Goal: Information Seeking & Learning: Understand process/instructions

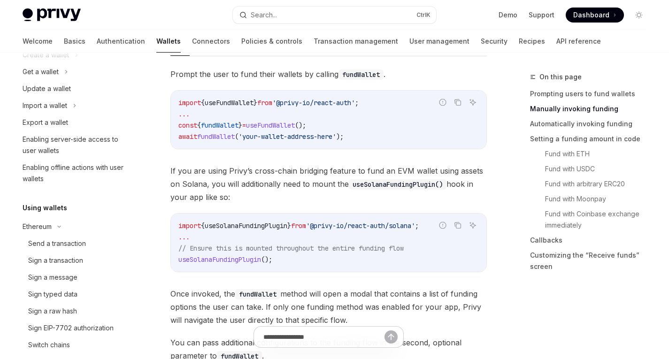
scroll to position [86, 0]
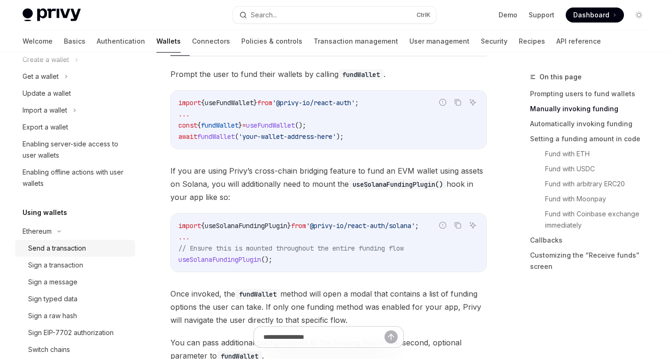
click at [47, 251] on div "Send a transaction" at bounding box center [57, 248] width 58 height 11
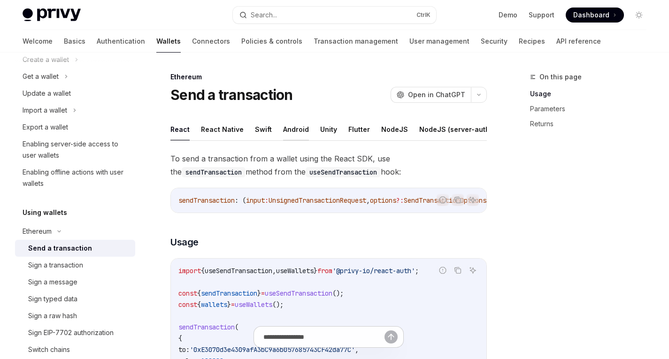
click at [289, 124] on button "Android" at bounding box center [296, 129] width 26 height 22
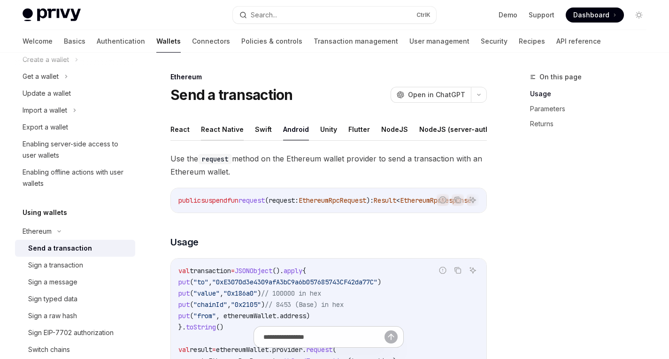
click at [220, 129] on button "React Native" at bounding box center [222, 129] width 43 height 22
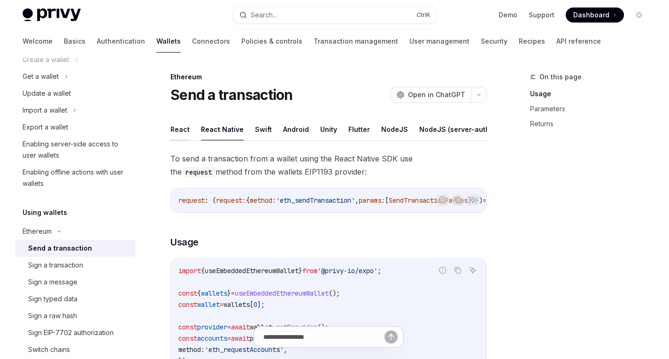
click at [179, 128] on button "React" at bounding box center [179, 129] width 19 height 22
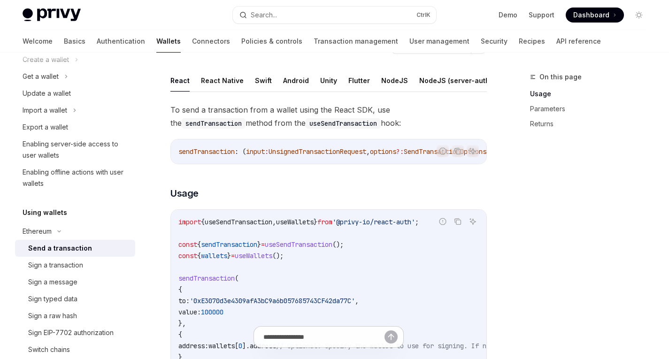
scroll to position [48, 0]
click at [292, 84] on button "Android" at bounding box center [296, 81] width 26 height 22
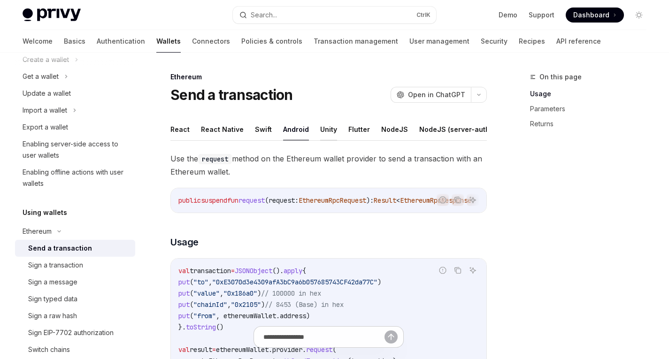
click at [327, 123] on button "Unity" at bounding box center [328, 129] width 17 height 22
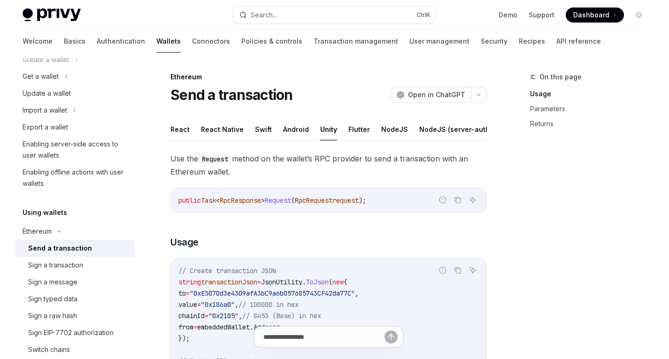
click at [348, 127] on button "Flutter" at bounding box center [359, 129] width 22 height 22
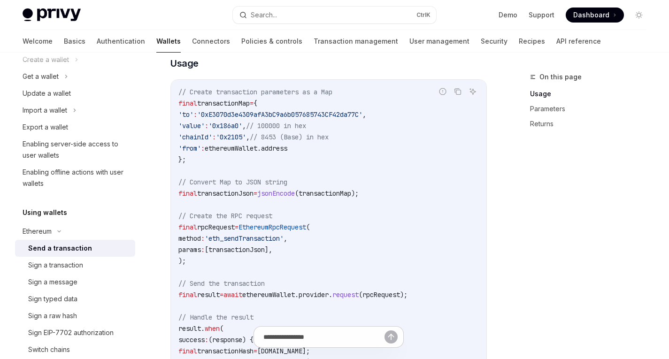
scroll to position [195, 0]
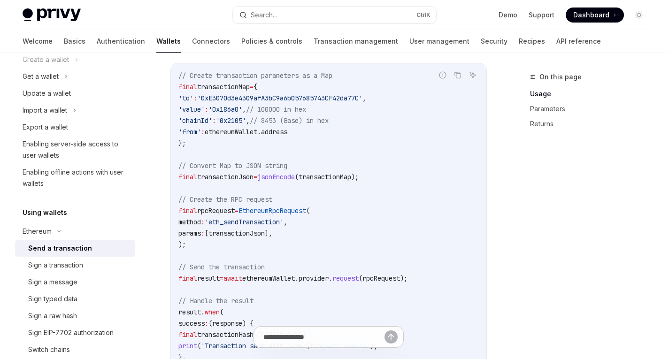
click at [270, 225] on span "'eth_sendTransaction'" at bounding box center [244, 222] width 79 height 8
copy span "eth_sendTransaction"
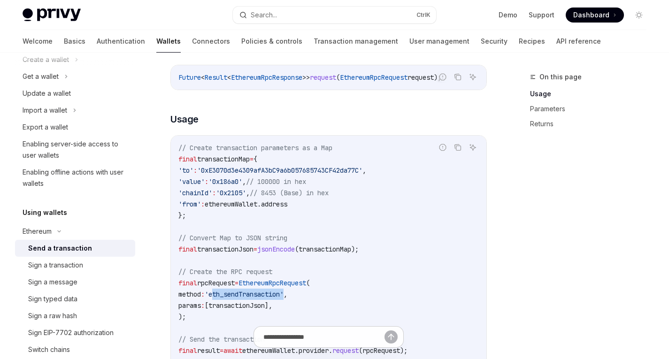
scroll to position [217, 0]
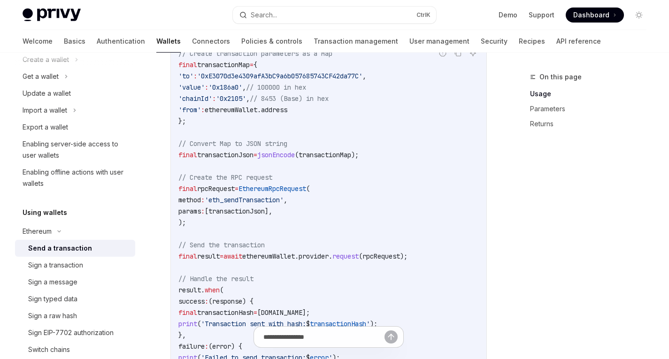
click at [284, 213] on code "// Create transaction parameters as a Map final transactionMap = { 'to' : '0xE3…" at bounding box center [328, 217] width 300 height 338
drag, startPoint x: 304, startPoint y: 206, endPoint x: 246, endPoint y: 206, distance: 57.7
click at [246, 204] on span "'eth_sendTransaction'" at bounding box center [244, 200] width 79 height 8
copy span "sendTransaction"
click at [261, 204] on span "'eth_sendTransaction'" at bounding box center [244, 200] width 79 height 8
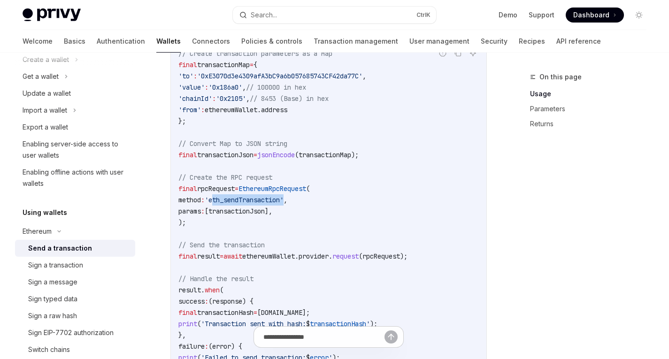
click at [261, 204] on span "'eth_sendTransaction'" at bounding box center [244, 200] width 79 height 8
click at [61, 253] on div "Send a transaction" at bounding box center [60, 248] width 64 height 11
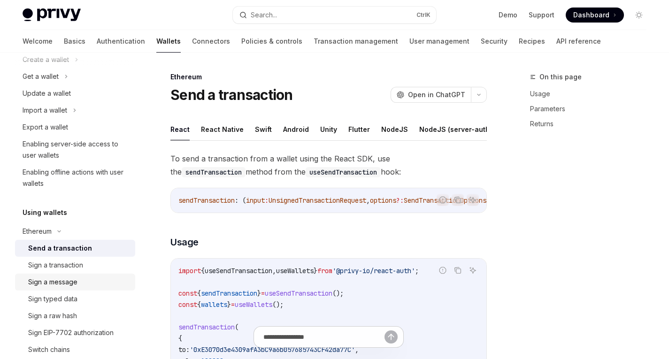
click at [46, 282] on div "Sign a message" at bounding box center [52, 281] width 49 height 11
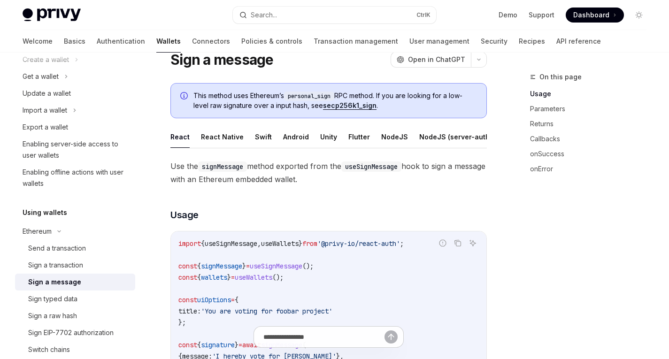
scroll to position [32, 0]
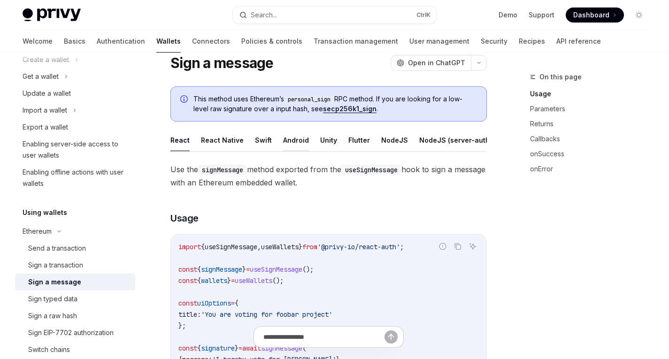
click at [300, 138] on button "Android" at bounding box center [296, 140] width 26 height 22
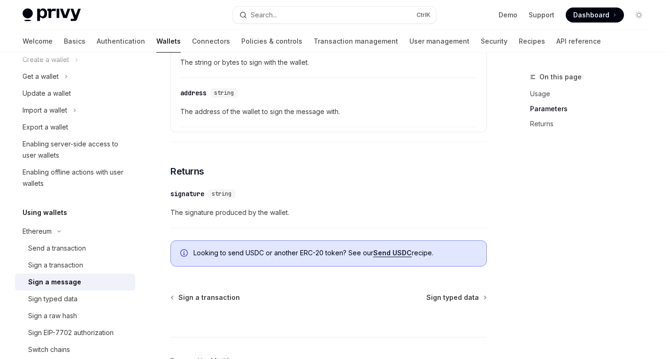
scroll to position [539, 0]
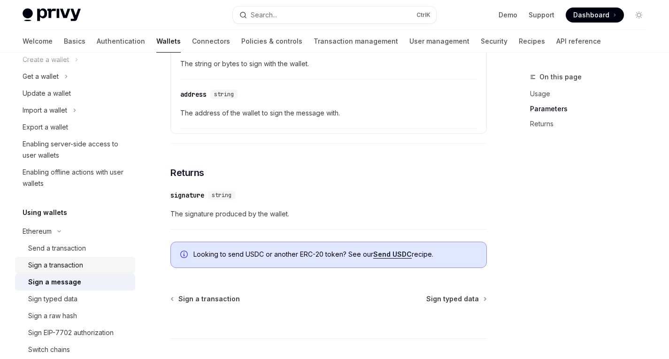
click at [53, 265] on div "Sign a transaction" at bounding box center [55, 264] width 55 height 11
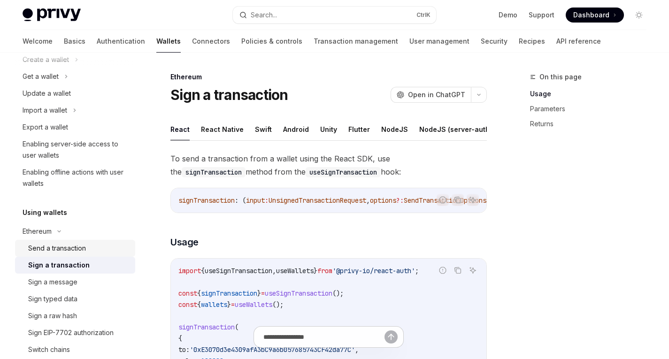
click at [61, 252] on div "Send a transaction" at bounding box center [57, 248] width 58 height 11
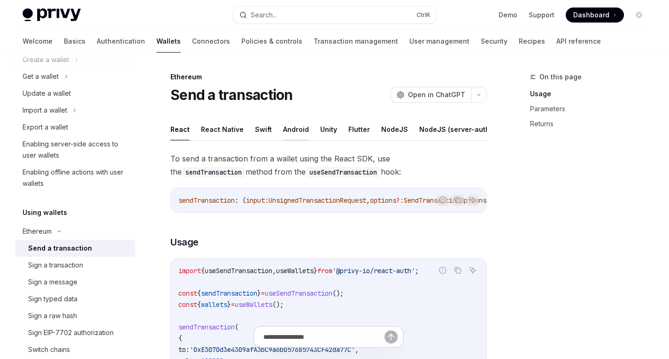
click at [288, 134] on button "Android" at bounding box center [296, 129] width 26 height 22
type textarea "*"
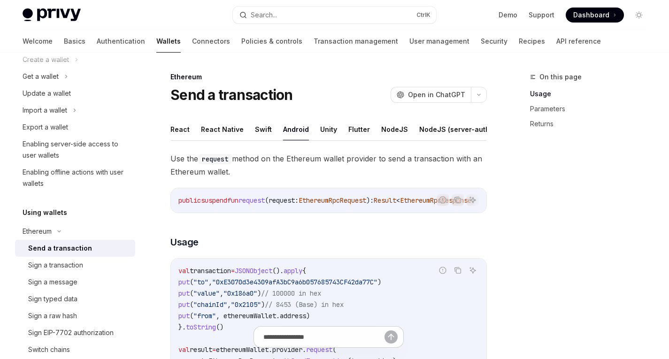
scroll to position [155, 0]
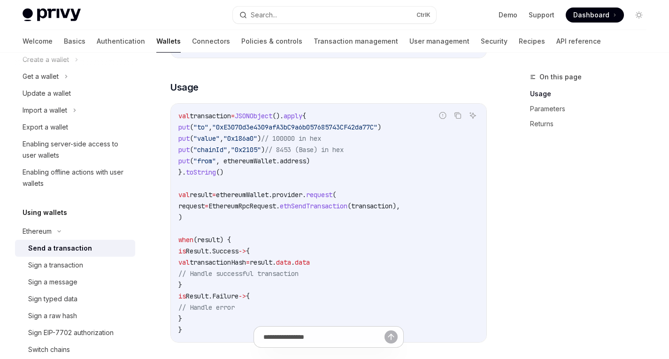
click at [228, 165] on code "val transaction = JSONObject (). apply { put ( "to" , "0xE3070d3e4309afA3bC9a6b…" at bounding box center [328, 222] width 300 height 225
click at [278, 165] on span ", ethereumWallet.address)" at bounding box center [263, 161] width 94 height 8
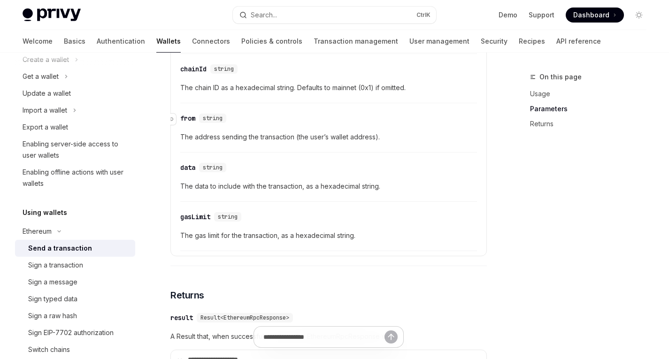
scroll to position [696, 0]
click at [187, 221] on div "gasLimit" at bounding box center [195, 216] width 30 height 9
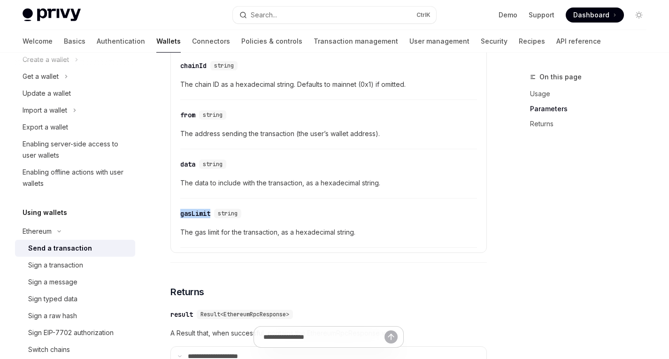
scroll to position [688, 0]
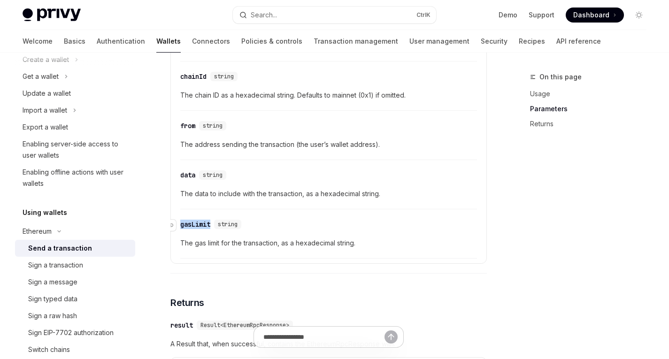
click at [192, 229] on div "gasLimit" at bounding box center [195, 224] width 30 height 9
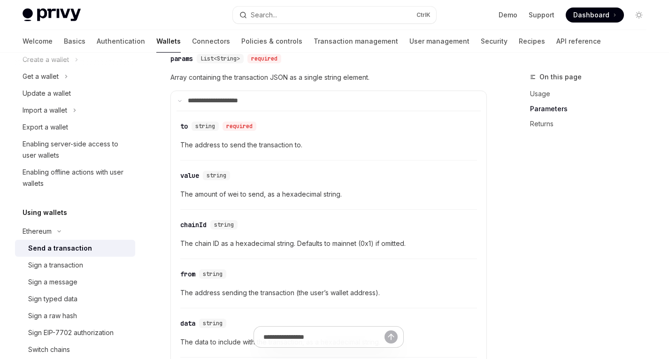
scroll to position [623, 0]
